Goal: Task Accomplishment & Management: Use online tool/utility

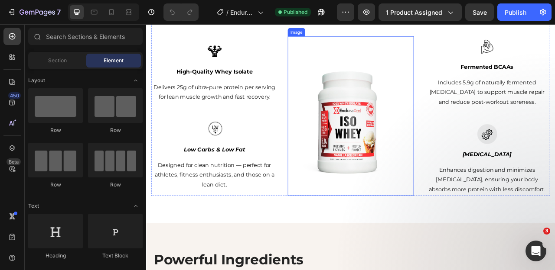
scroll to position [1039, 0]
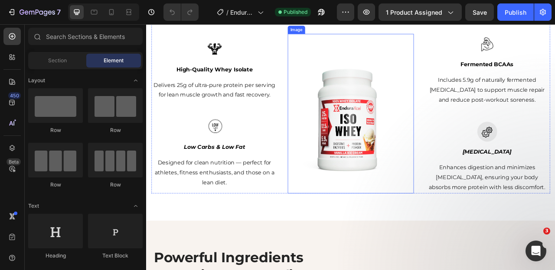
click at [401, 174] on img at bounding box center [406, 149] width 160 height 182
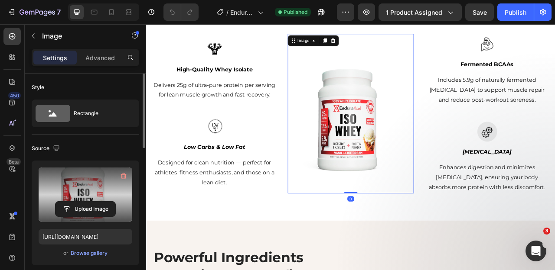
click at [88, 188] on label at bounding box center [86, 195] width 94 height 55
click at [88, 202] on input "file" at bounding box center [85, 209] width 60 height 15
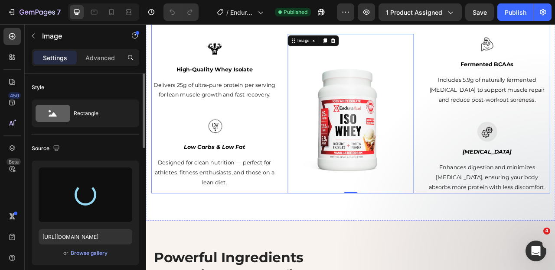
type input "[URL][DOMAIN_NAME]"
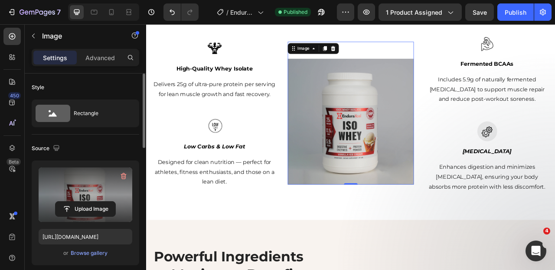
click at [440, 74] on img at bounding box center [406, 148] width 160 height 160
click at [111, 62] on p "Advanced" at bounding box center [99, 57] width 29 height 9
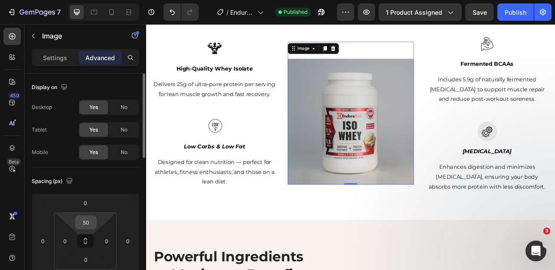
click at [81, 224] on input "50" at bounding box center [85, 222] width 17 height 13
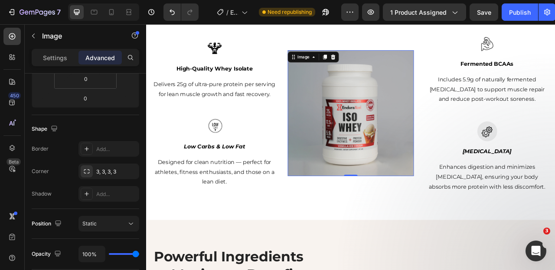
scroll to position [0, 0]
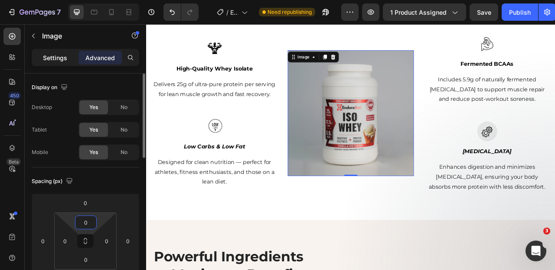
click at [52, 61] on p "Settings" at bounding box center [55, 57] width 24 height 9
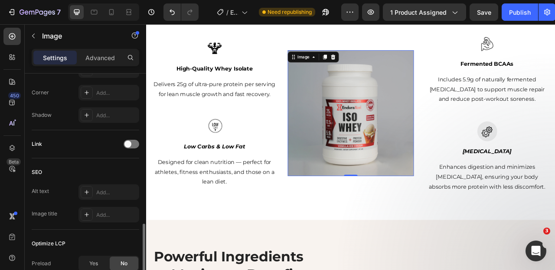
scroll to position [433, 0]
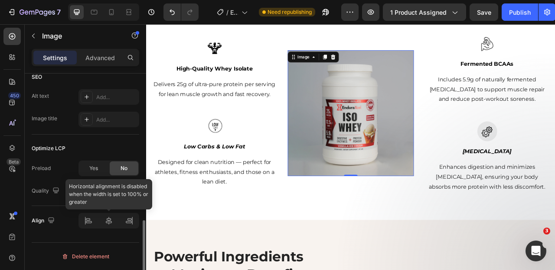
click at [108, 219] on div at bounding box center [108, 221] width 61 height 16
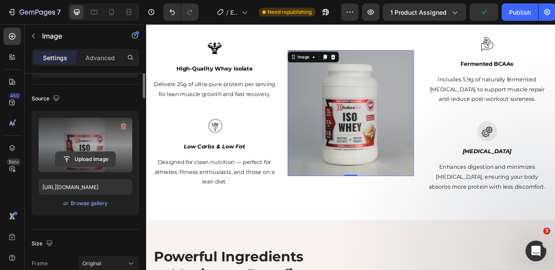
scroll to position [0, 0]
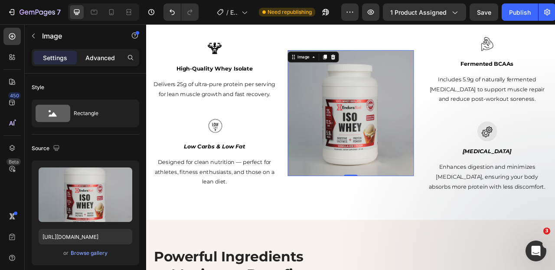
click at [98, 54] on p "Advanced" at bounding box center [99, 57] width 29 height 9
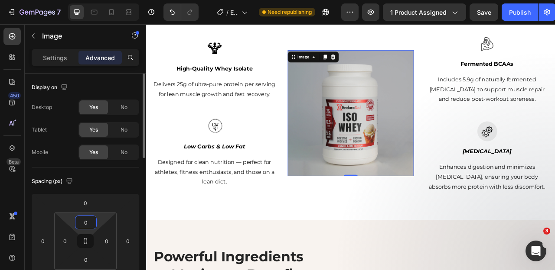
click at [82, 221] on input "0" at bounding box center [85, 222] width 17 height 13
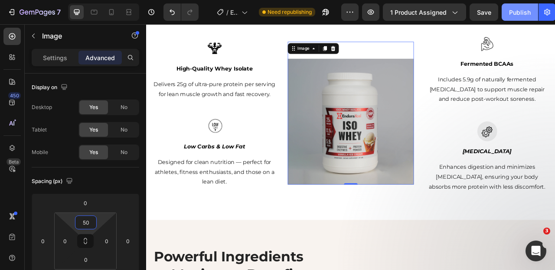
type input "50"
click at [516, 13] on div "Publish" at bounding box center [520, 12] width 22 height 9
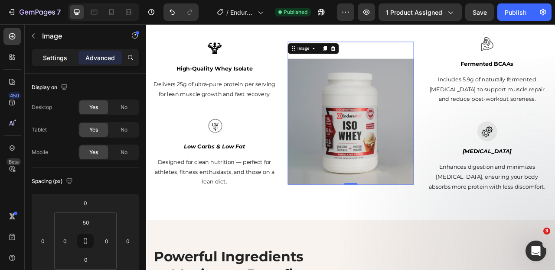
click at [59, 59] on p "Settings" at bounding box center [55, 57] width 24 height 9
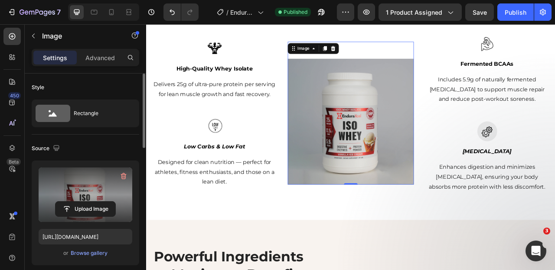
click at [97, 188] on label at bounding box center [86, 195] width 94 height 55
click at [97, 202] on input "file" at bounding box center [85, 209] width 60 height 15
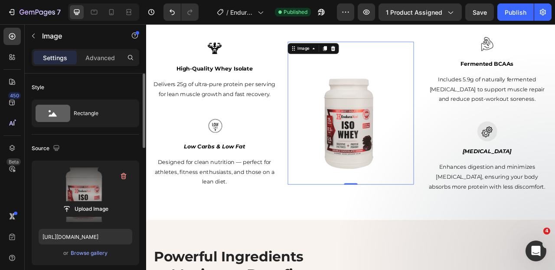
click at [87, 188] on label at bounding box center [86, 195] width 94 height 55
click at [87, 202] on input "file" at bounding box center [85, 209] width 60 height 15
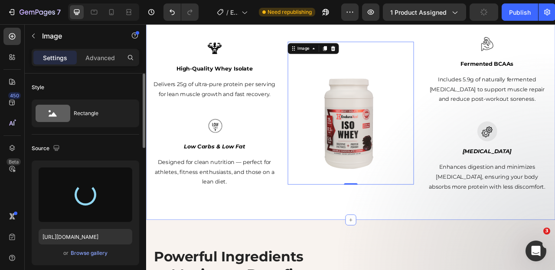
type input "[URL][DOMAIN_NAME]"
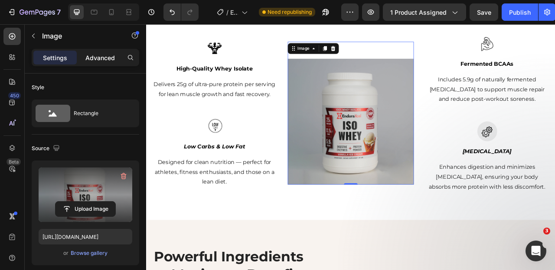
click at [103, 63] on div "Advanced" at bounding box center [99, 58] width 43 height 14
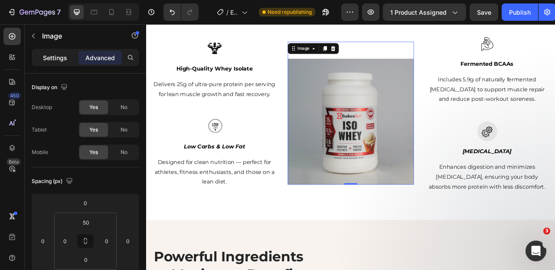
click at [56, 64] on div "Settings" at bounding box center [54, 58] width 43 height 14
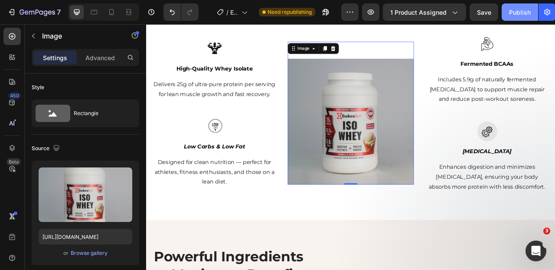
click at [508, 17] on button "Publish" at bounding box center [520, 11] width 36 height 17
